Goal: Navigation & Orientation: Find specific page/section

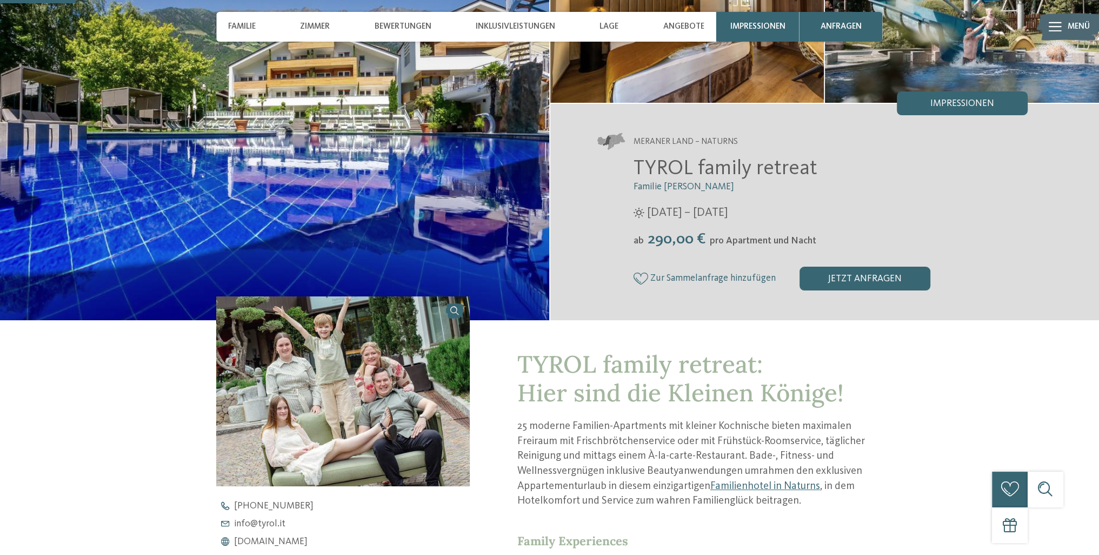
scroll to position [324, 0]
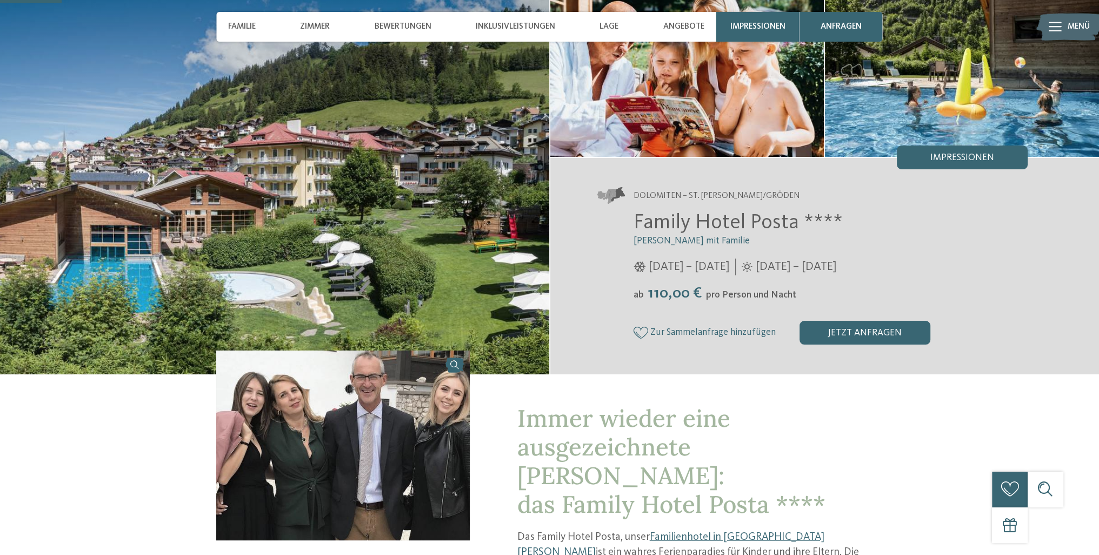
scroll to position [324, 0]
